Goal: Find specific page/section: Find specific page/section

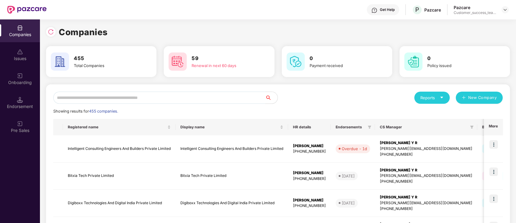
click at [101, 97] on input "text" at bounding box center [159, 97] width 212 height 12
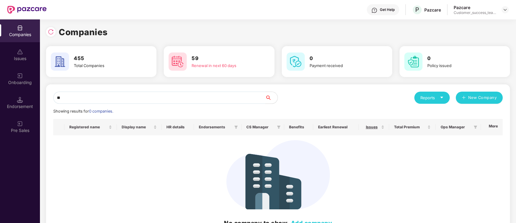
type input "*"
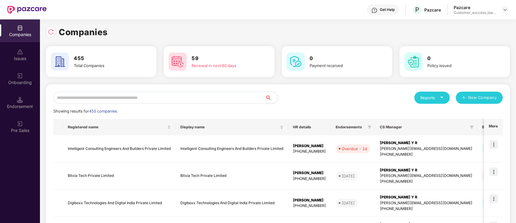
click at [124, 93] on input "text" at bounding box center [159, 97] width 212 height 12
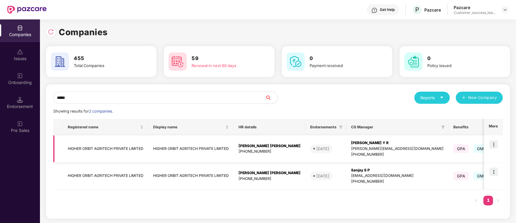
type input "*****"
click at [496, 144] on img at bounding box center [494, 144] width 8 height 8
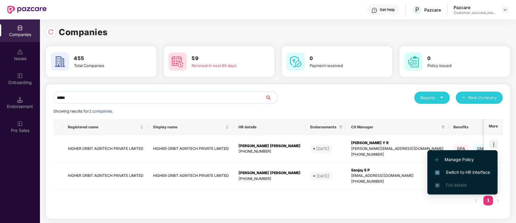
click at [475, 173] on span "Switch to HR interface" at bounding box center [462, 172] width 55 height 7
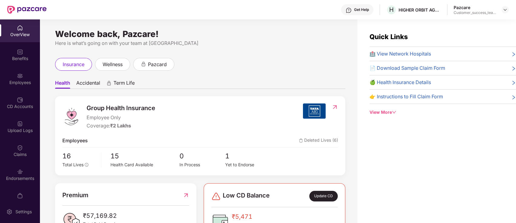
click at [24, 81] on div "Employees" at bounding box center [20, 82] width 40 height 6
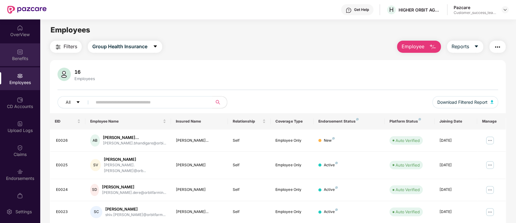
click at [22, 54] on img at bounding box center [20, 52] width 6 height 6
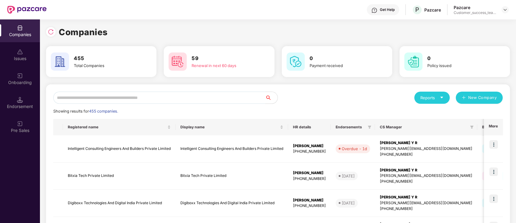
click at [179, 100] on input "text" at bounding box center [159, 97] width 212 height 12
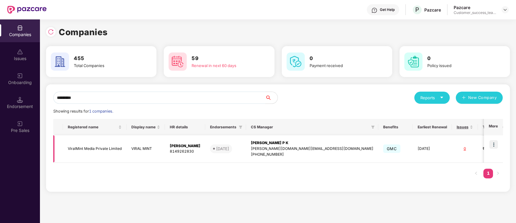
type input "*********"
click at [494, 142] on img at bounding box center [494, 144] width 8 height 8
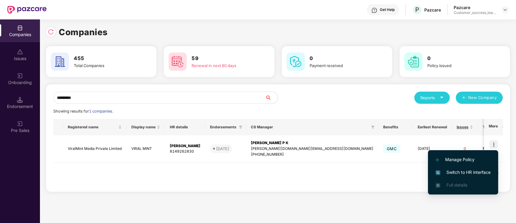
click at [487, 174] on span "Switch to HR interface" at bounding box center [463, 172] width 55 height 7
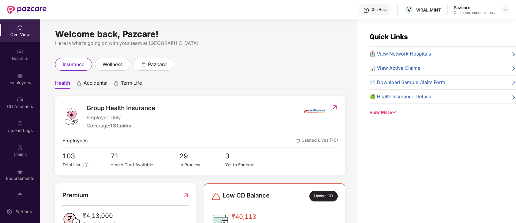
click at [13, 76] on div "Employees" at bounding box center [20, 78] width 40 height 23
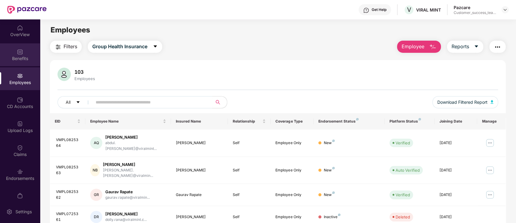
click at [15, 61] on div "Benefits" at bounding box center [20, 54] width 40 height 23
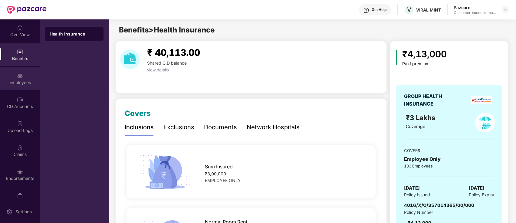
click at [21, 83] on div "Employees" at bounding box center [20, 82] width 40 height 6
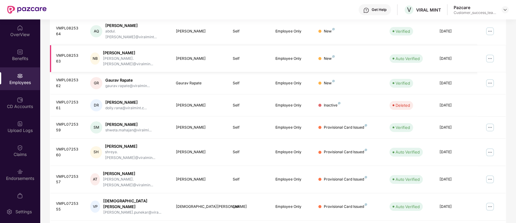
scroll to position [149, 0]
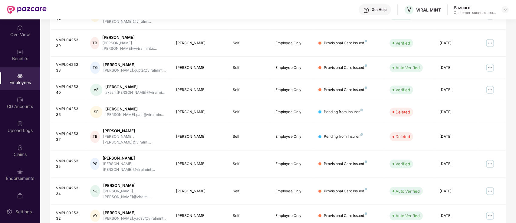
scroll to position [0, 0]
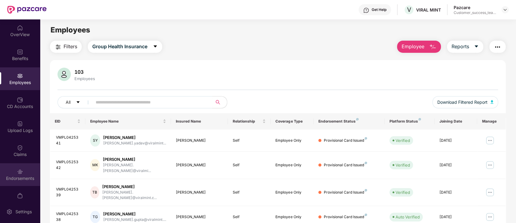
click at [28, 177] on div "Endorsements" at bounding box center [20, 178] width 40 height 6
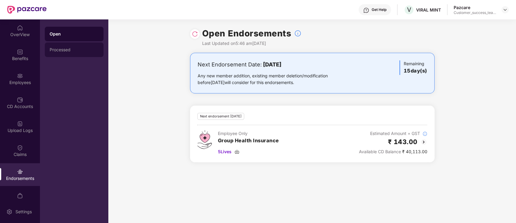
click at [60, 47] on div "Processed" at bounding box center [74, 49] width 59 height 15
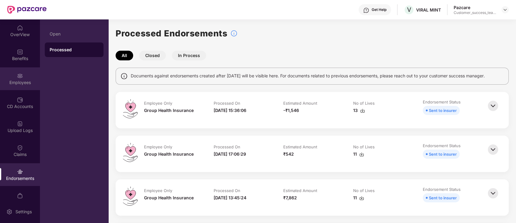
click at [24, 86] on div "Employees" at bounding box center [20, 78] width 40 height 23
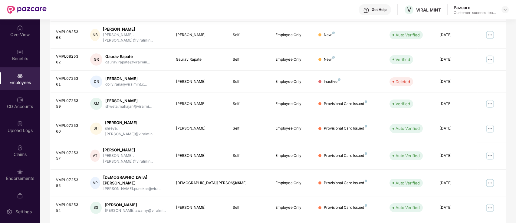
scroll to position [149, 0]
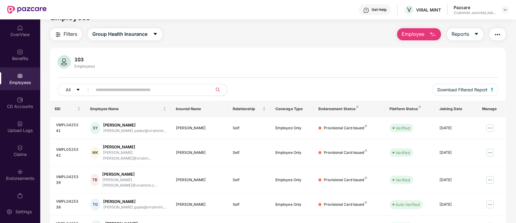
scroll to position [0, 0]
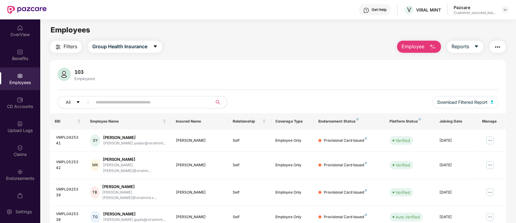
click at [498, 49] on img "button" at bounding box center [497, 46] width 7 height 7
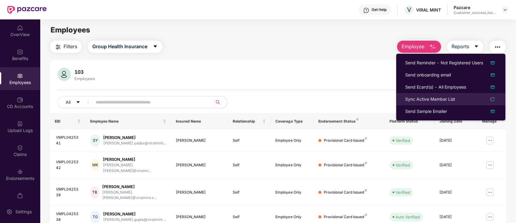
click at [447, 95] on li "Sync Active Member List" at bounding box center [450, 99] width 109 height 12
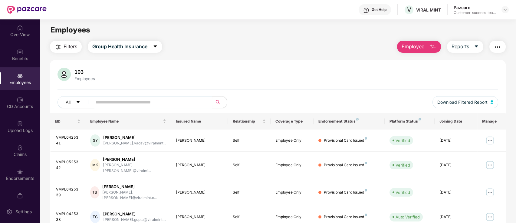
click at [499, 45] on img "button" at bounding box center [497, 46] width 7 height 7
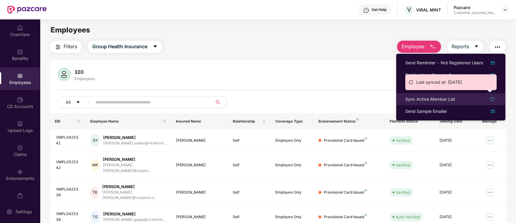
click at [438, 98] on div "Sync Active Member List" at bounding box center [430, 99] width 50 height 7
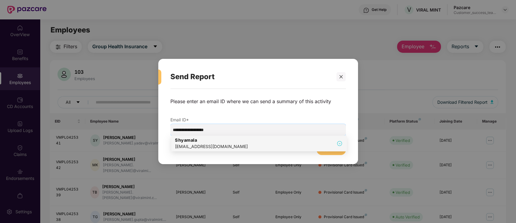
click at [243, 142] on div "[PERSON_NAME] [PERSON_NAME][EMAIL_ADDRESS][DOMAIN_NAME]" at bounding box center [259, 143] width 168 height 13
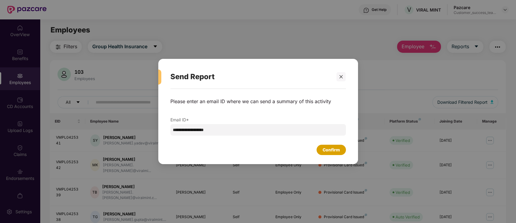
click at [339, 150] on div "Confirm" at bounding box center [331, 149] width 17 height 7
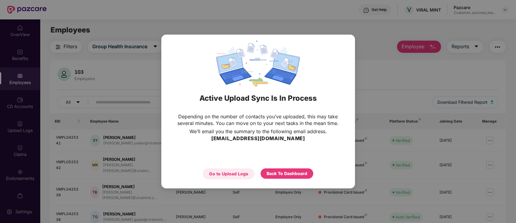
click at [243, 174] on div "Go to Upload Logs" at bounding box center [228, 173] width 39 height 7
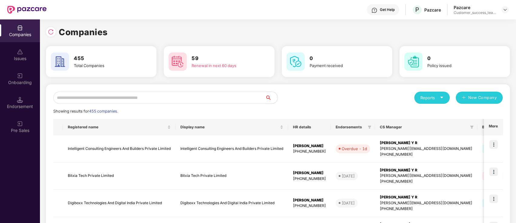
click at [204, 97] on input "text" at bounding box center [159, 97] width 212 height 12
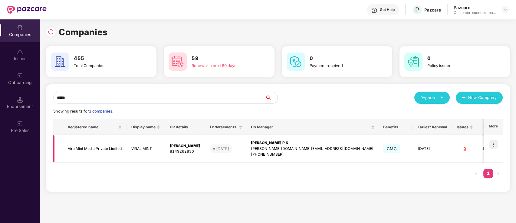
type input "*****"
click at [488, 155] on td at bounding box center [493, 148] width 19 height 27
click at [494, 144] on img at bounding box center [494, 144] width 8 height 8
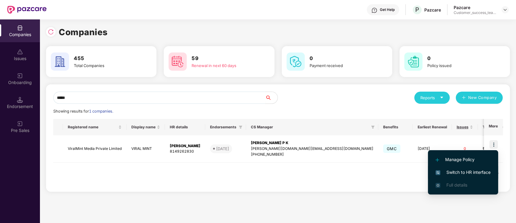
click at [472, 175] on span "Switch to HR interface" at bounding box center [463, 172] width 55 height 7
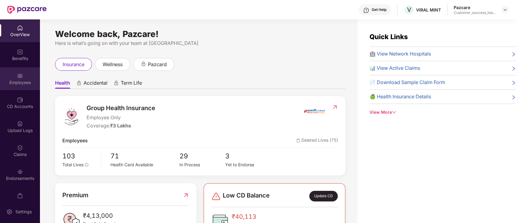
click at [22, 73] on img at bounding box center [20, 76] width 6 height 6
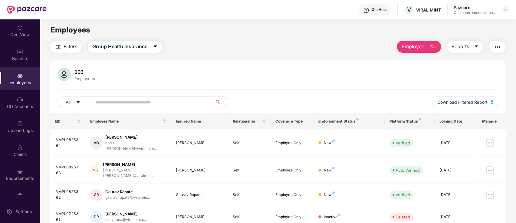
scroll to position [149, 0]
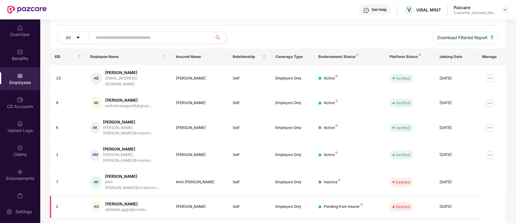
scroll to position [105, 0]
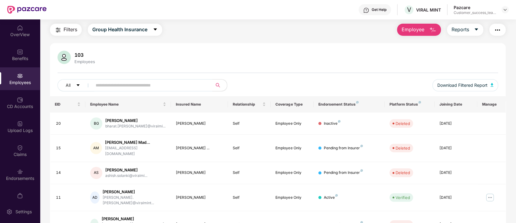
scroll to position [0, 0]
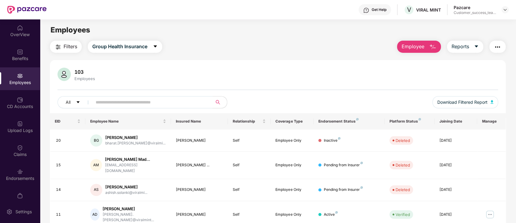
click at [190, 103] on input "text" at bounding box center [150, 102] width 109 height 9
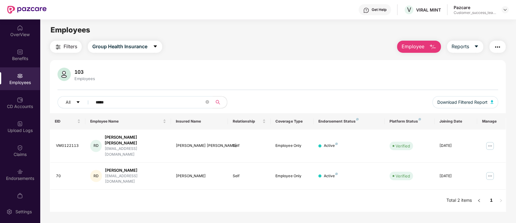
type input "*****"
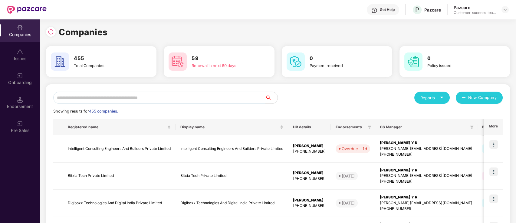
click at [222, 99] on input "text" at bounding box center [159, 97] width 212 height 12
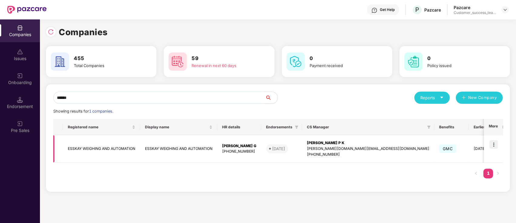
type input "******"
click at [496, 142] on img at bounding box center [494, 144] width 8 height 8
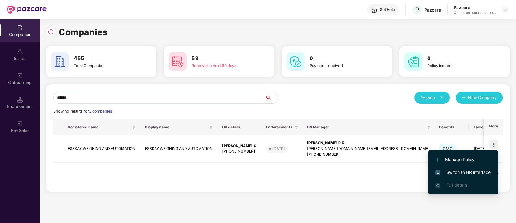
click at [492, 172] on li "Switch to HR interface" at bounding box center [463, 172] width 70 height 13
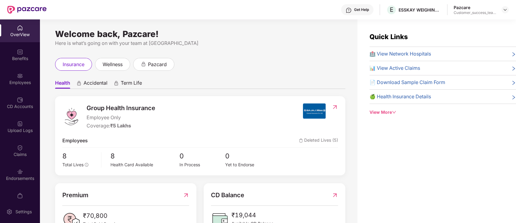
click at [25, 176] on div "Endorsements" at bounding box center [20, 178] width 40 height 6
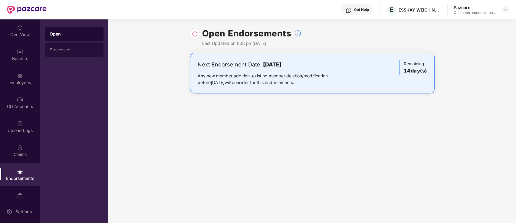
click at [46, 51] on div "Processed" at bounding box center [74, 49] width 59 height 15
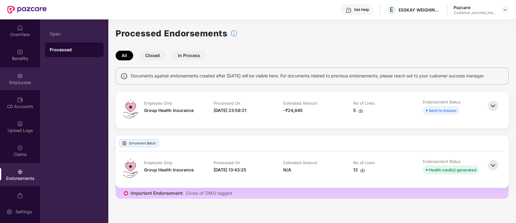
click at [23, 84] on div "Employees" at bounding box center [20, 82] width 40 height 6
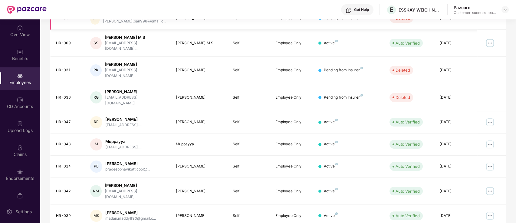
scroll to position [68, 0]
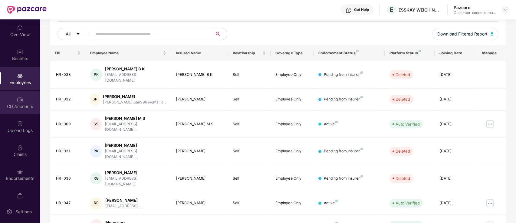
click at [22, 109] on div "CD Accounts" at bounding box center [20, 102] width 40 height 23
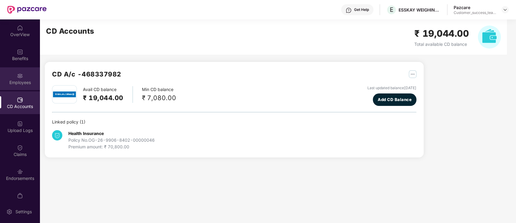
click at [22, 78] on img at bounding box center [20, 76] width 6 height 6
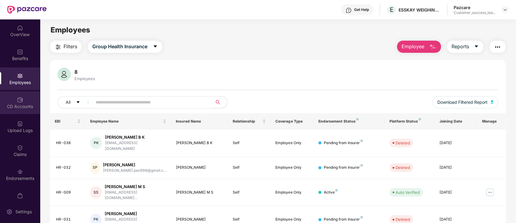
click at [20, 108] on div "CD Accounts" at bounding box center [20, 106] width 40 height 6
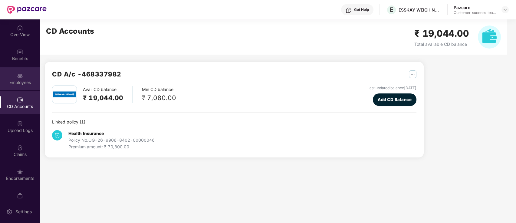
click at [25, 80] on div "Employees" at bounding box center [20, 82] width 40 height 6
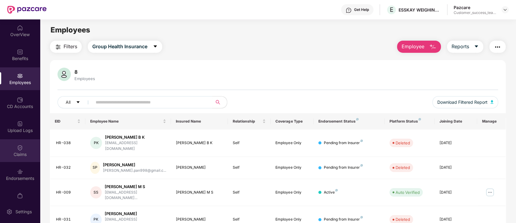
click at [22, 151] on div "Claims" at bounding box center [20, 154] width 40 height 6
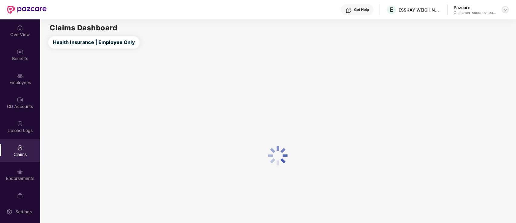
click at [505, 12] on div at bounding box center [505, 9] width 7 height 7
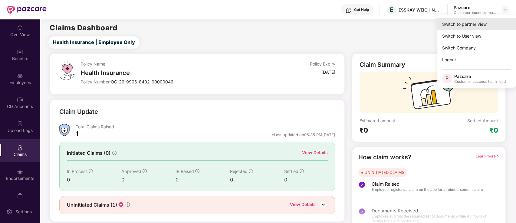
click at [491, 21] on div "Switch to partner view" at bounding box center [477, 24] width 79 height 12
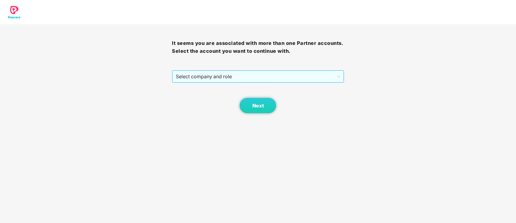
click at [237, 77] on span "Select company and role" at bounding box center [258, 77] width 164 height 12
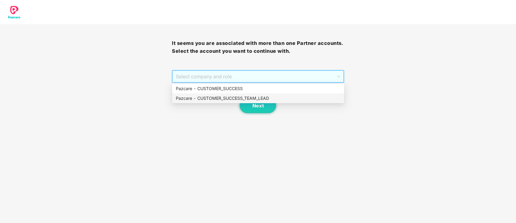
click at [237, 99] on div "Pazcare - CUSTOMER_SUCCESS_TEAM_LEAD" at bounding box center [258, 98] width 165 height 7
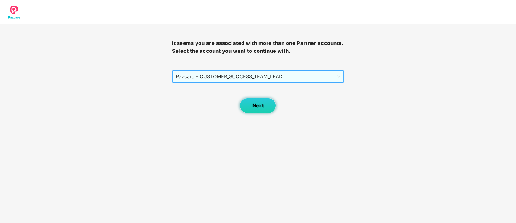
click at [257, 107] on span "Next" at bounding box center [258, 106] width 12 height 6
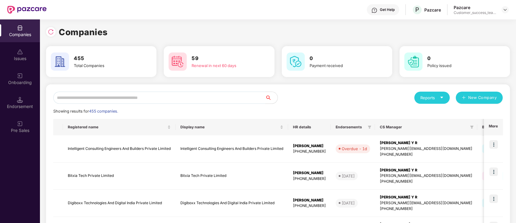
click at [131, 99] on input "text" at bounding box center [159, 97] width 212 height 12
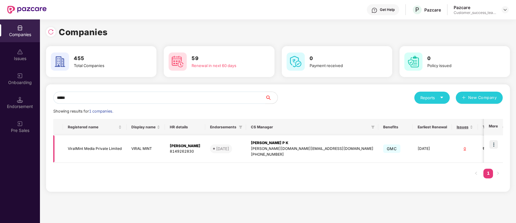
type input "*****"
click at [494, 144] on img at bounding box center [494, 144] width 8 height 8
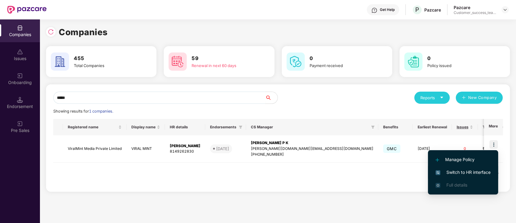
click at [481, 173] on span "Switch to HR interface" at bounding box center [463, 172] width 55 height 7
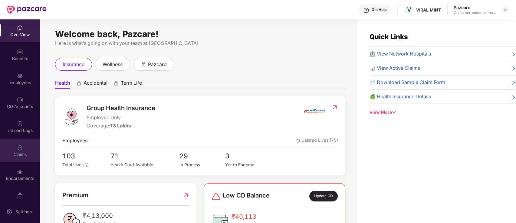
click at [16, 153] on div "Claims" at bounding box center [20, 154] width 40 height 6
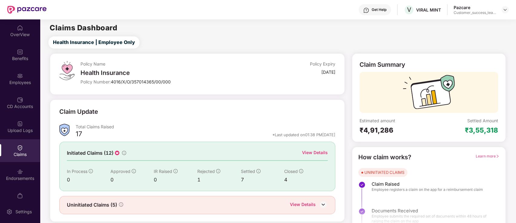
click at [318, 150] on div "View Details" at bounding box center [315, 152] width 26 height 7
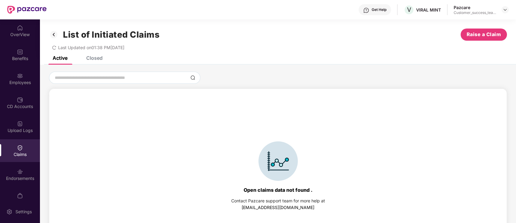
click at [94, 59] on div "Closed" at bounding box center [94, 58] width 16 height 6
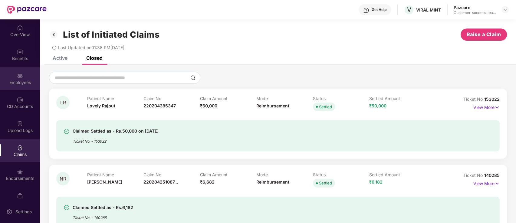
click at [22, 83] on div "Employees" at bounding box center [20, 82] width 40 height 6
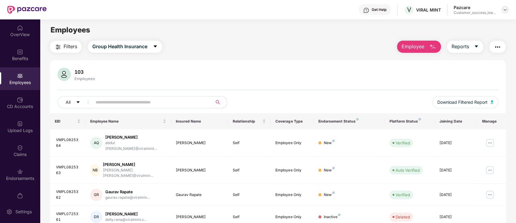
click at [505, 10] on img at bounding box center [505, 9] width 5 height 5
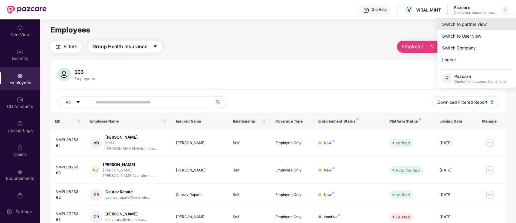
click at [480, 21] on div "Switch to partner view" at bounding box center [477, 24] width 79 height 12
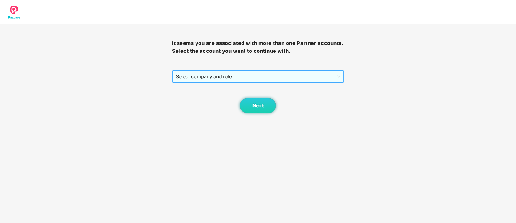
click at [209, 72] on span "Select company and role" at bounding box center [258, 77] width 164 height 12
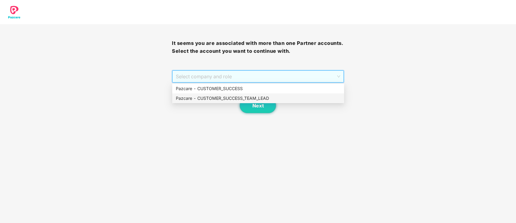
click at [217, 99] on div "Pazcare - CUSTOMER_SUCCESS_TEAM_LEAD" at bounding box center [258, 98] width 165 height 7
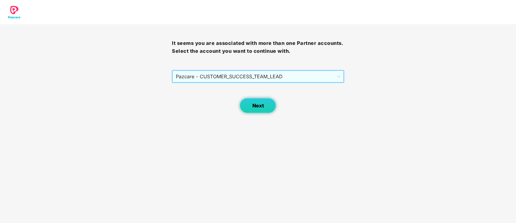
click at [260, 108] on button "Next" at bounding box center [258, 105] width 36 height 15
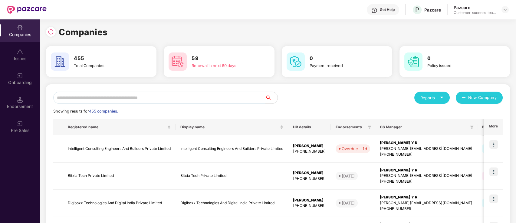
click at [218, 94] on input "text" at bounding box center [159, 97] width 212 height 12
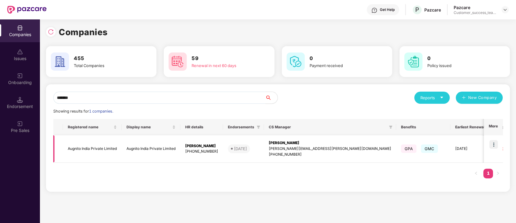
type input "*******"
click at [495, 144] on img at bounding box center [494, 144] width 8 height 8
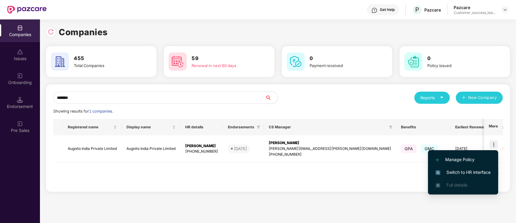
click at [491, 169] on span "Switch to HR interface" at bounding box center [463, 172] width 55 height 7
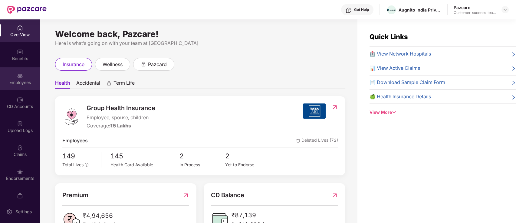
click at [22, 83] on div "Employees" at bounding box center [20, 82] width 40 height 6
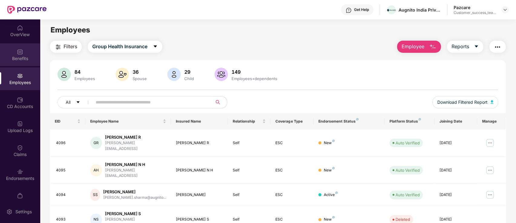
click at [17, 54] on img at bounding box center [20, 52] width 6 height 6
